Goal: Navigation & Orientation: Find specific page/section

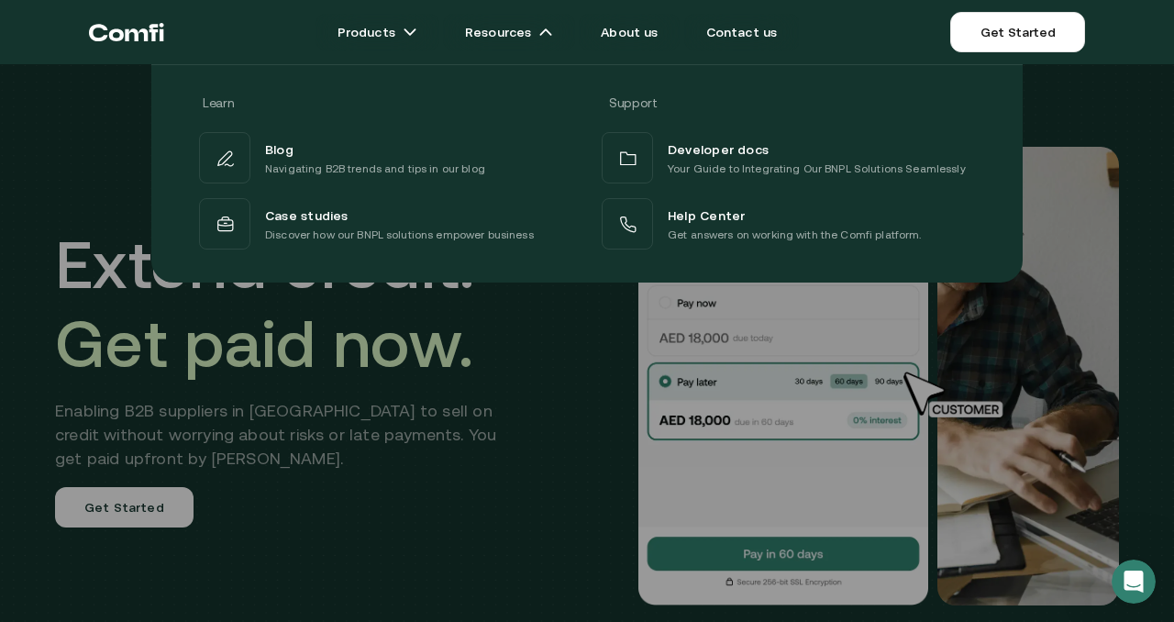
click at [469, 477] on div at bounding box center [587, 375] width 1174 height 622
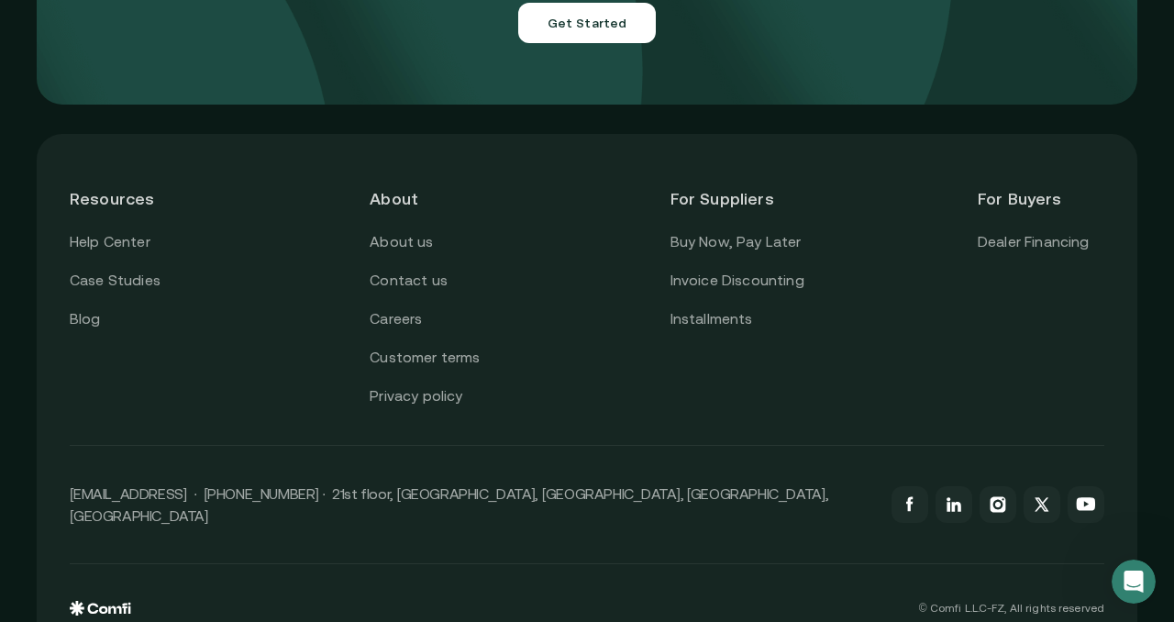
scroll to position [6630, 0]
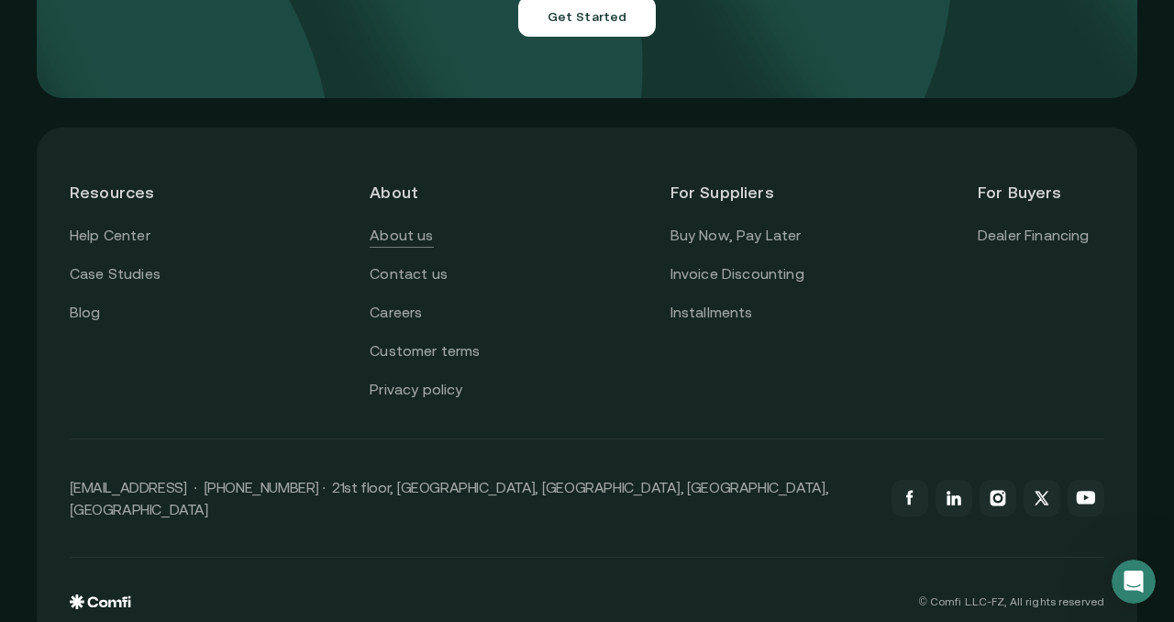
click at [399, 224] on link "About us" at bounding box center [401, 236] width 63 height 24
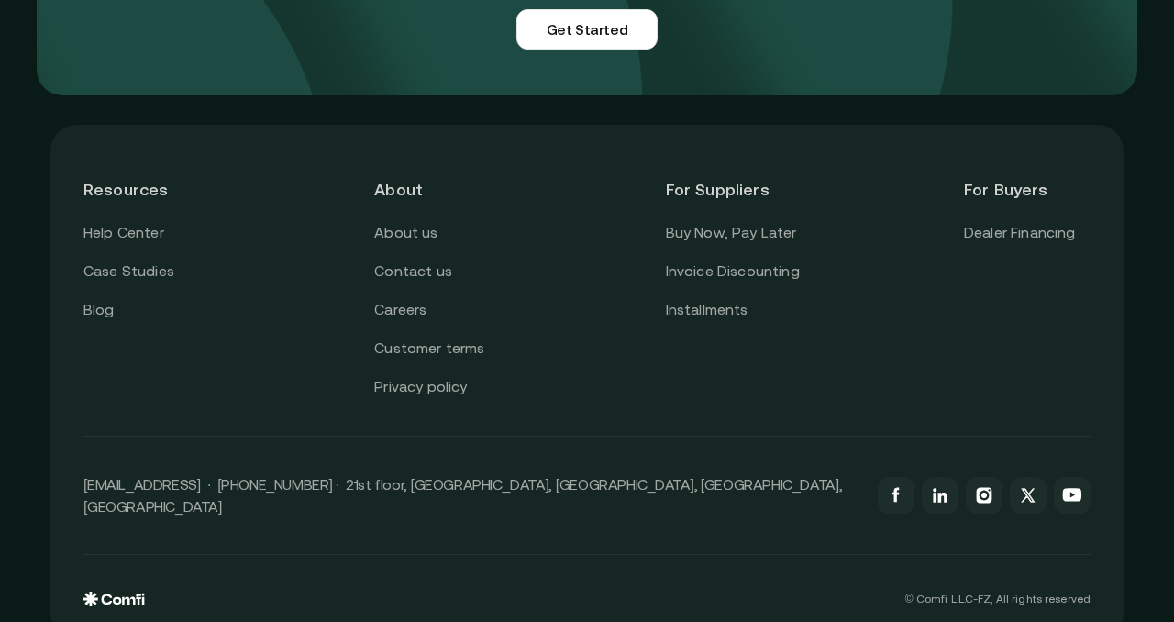
scroll to position [4651, 0]
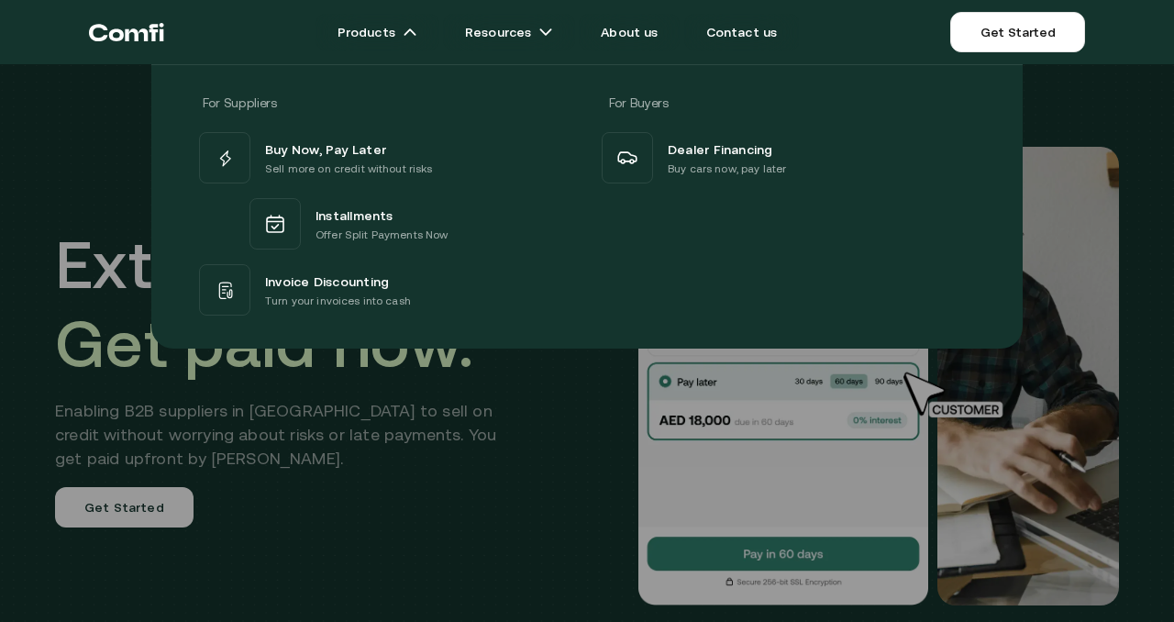
click at [34, 185] on div "For Suppliers For Buyers Buy Now, Pay Later Sell more on credit without risks I…" at bounding box center [587, 199] width 1174 height 298
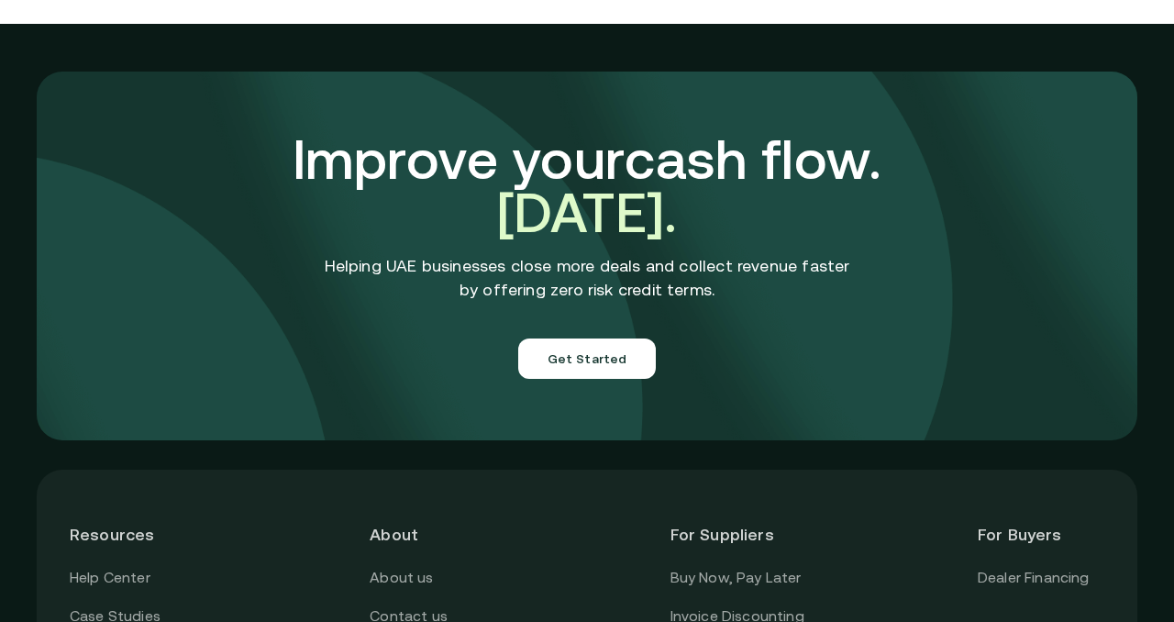
scroll to position [6630, 0]
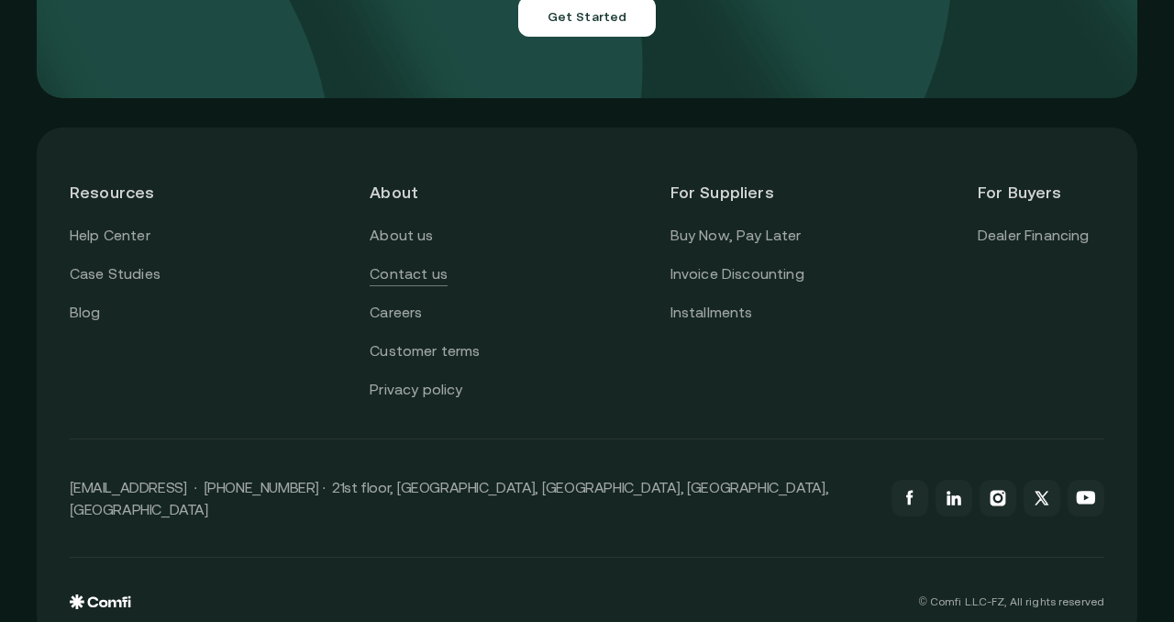
click at [396, 262] on link "Contact us" at bounding box center [409, 274] width 78 height 24
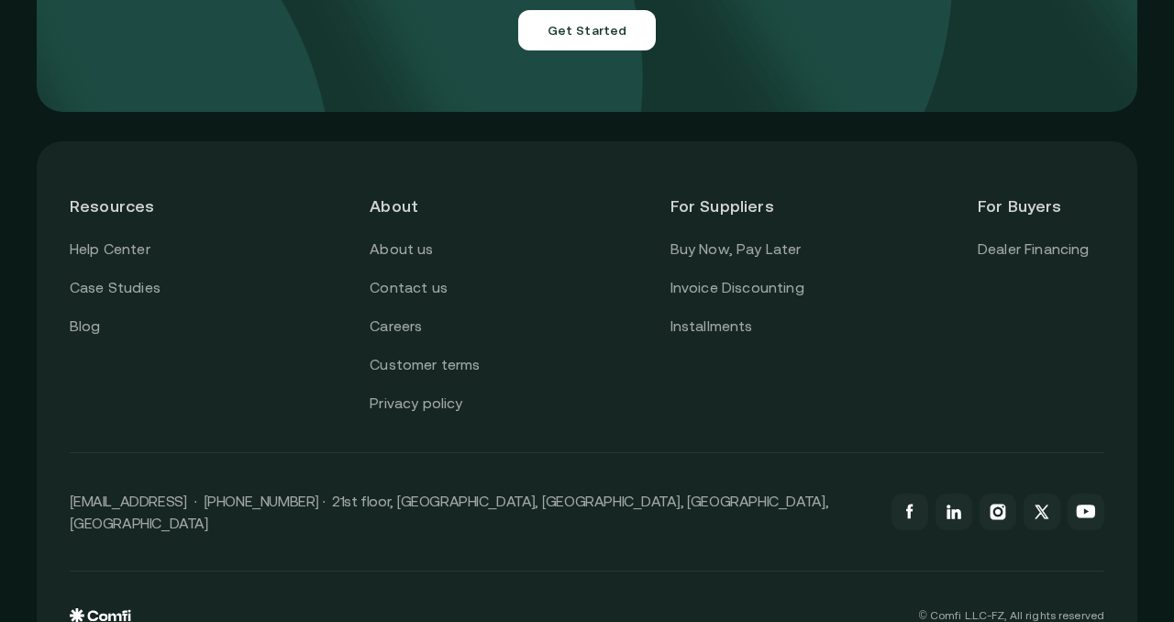
scroll to position [6630, 0]
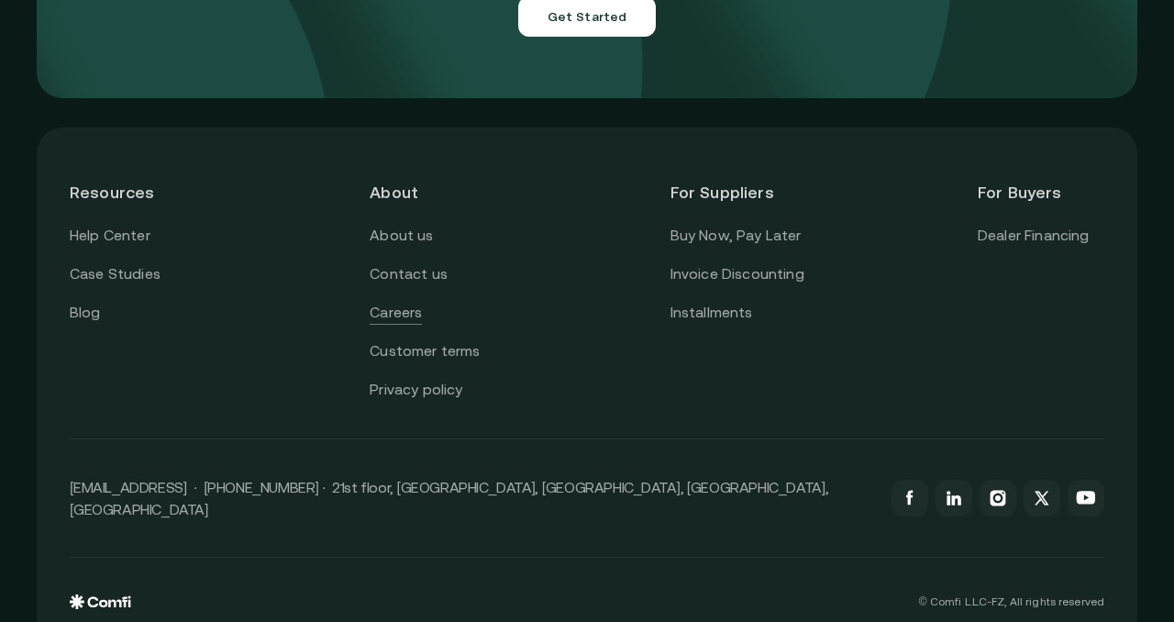
click at [388, 301] on link "Careers" at bounding box center [396, 313] width 52 height 24
